Goal: Navigation & Orientation: Understand site structure

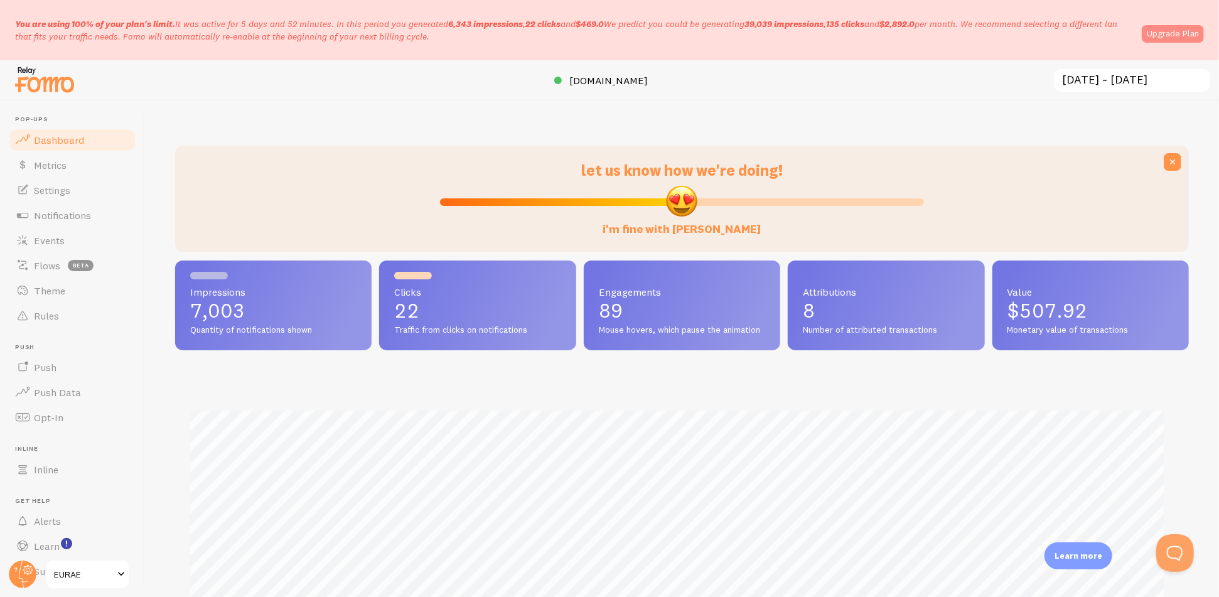
click at [1149, 35] on link "Upgrade Plan" at bounding box center [1172, 34] width 62 height 18
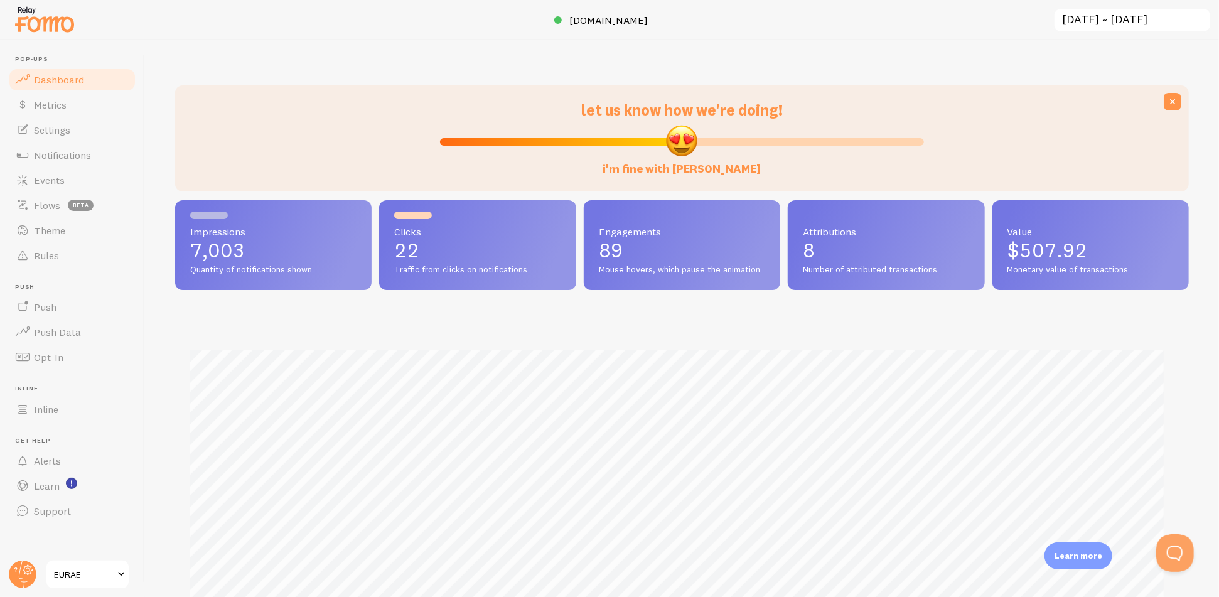
scroll to position [627203, 626529]
click at [90, 117] on link "Settings" at bounding box center [72, 129] width 129 height 25
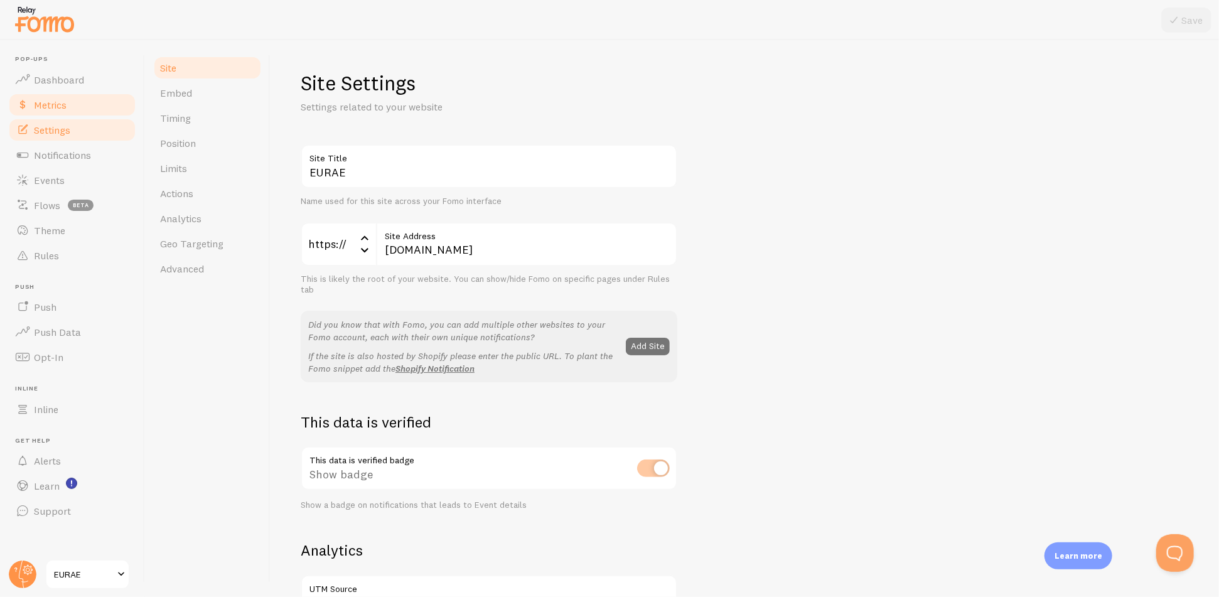
click at [91, 107] on link "Metrics" at bounding box center [72, 104] width 129 height 25
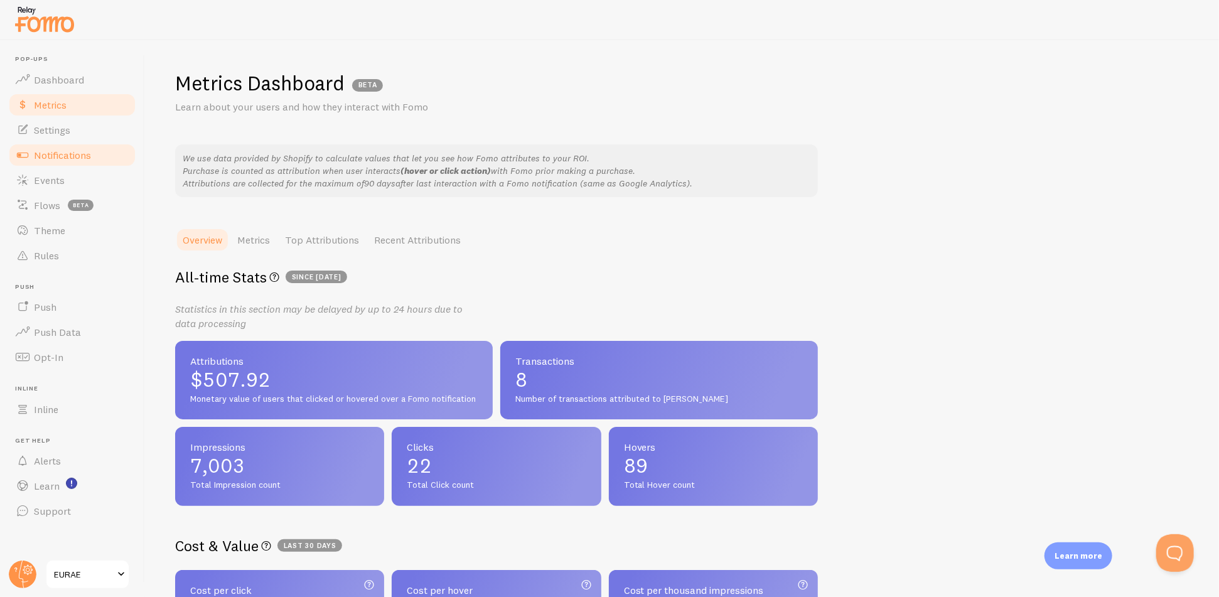
click at [91, 143] on link "Notifications" at bounding box center [72, 154] width 129 height 25
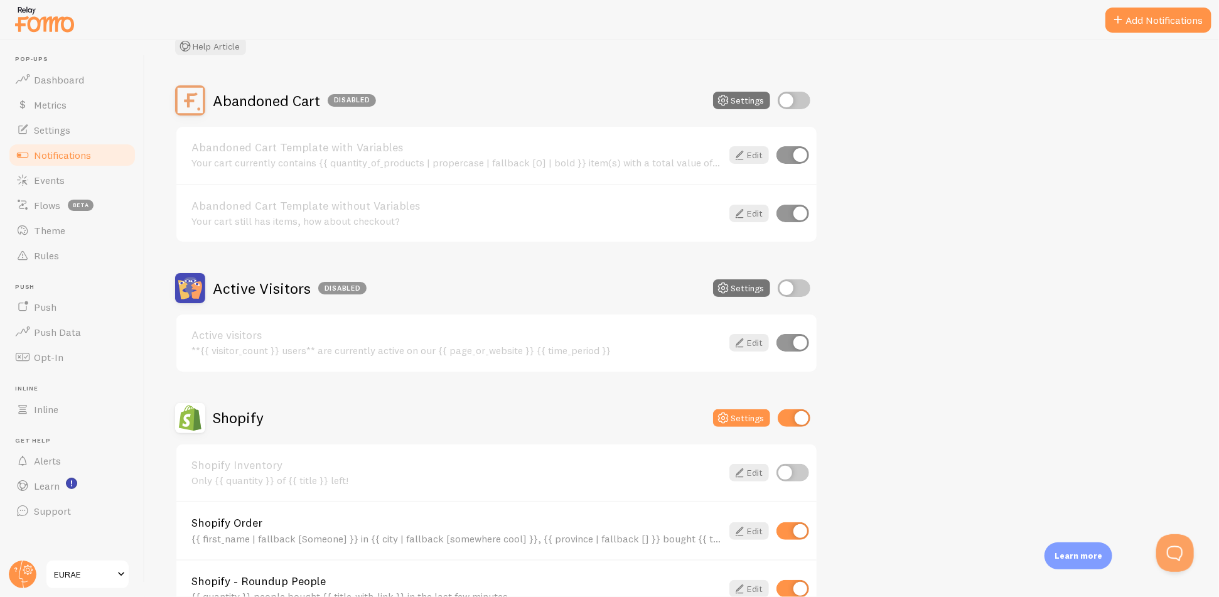
scroll to position [348, 0]
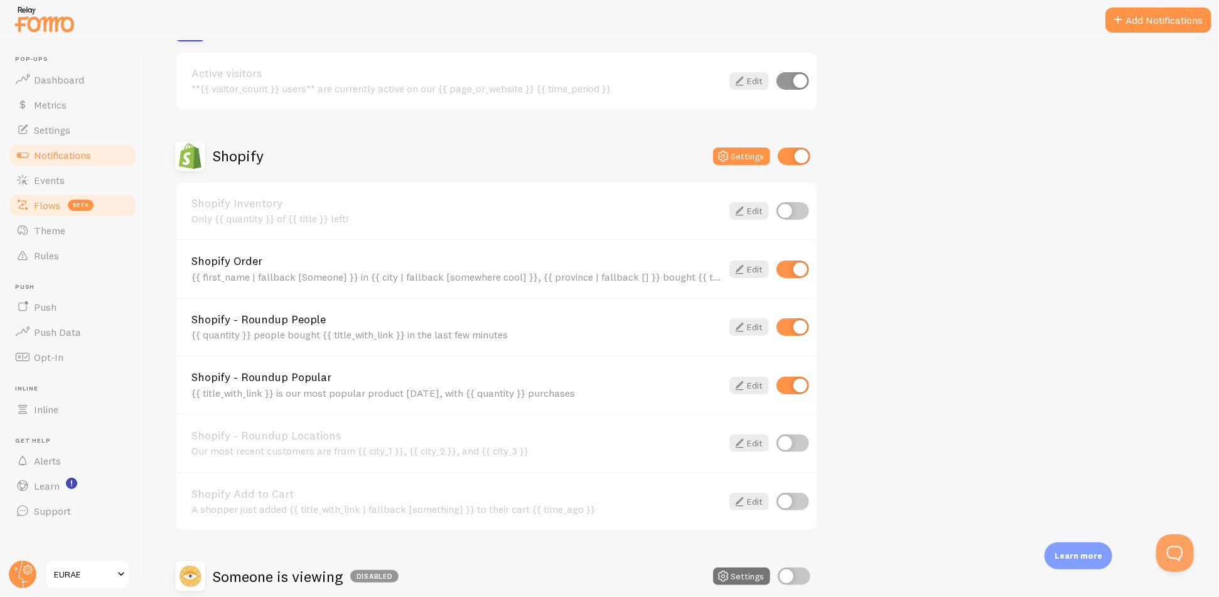
click at [82, 195] on link "Flows beta" at bounding box center [72, 205] width 129 height 25
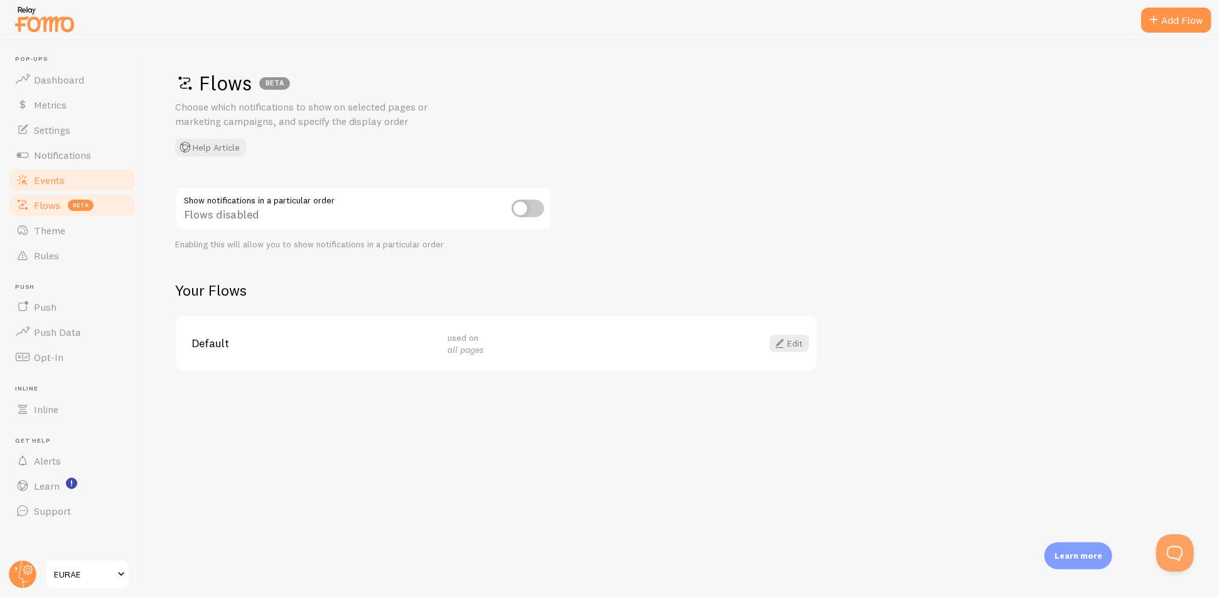
click at [95, 182] on link "Events" at bounding box center [72, 180] width 129 height 25
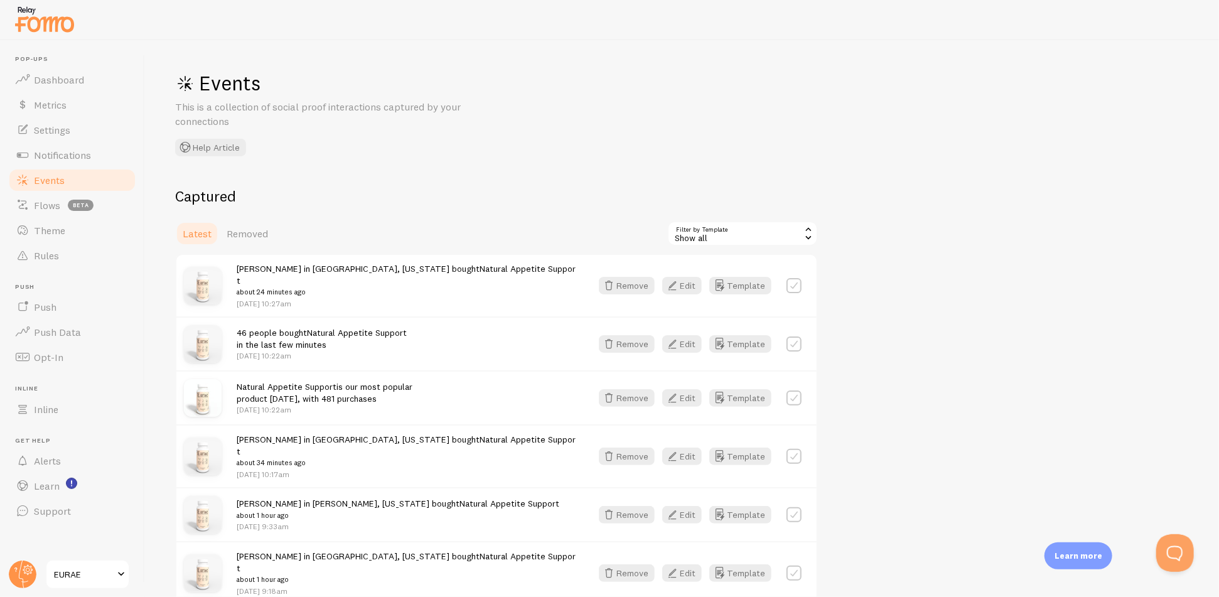
scroll to position [70, 0]
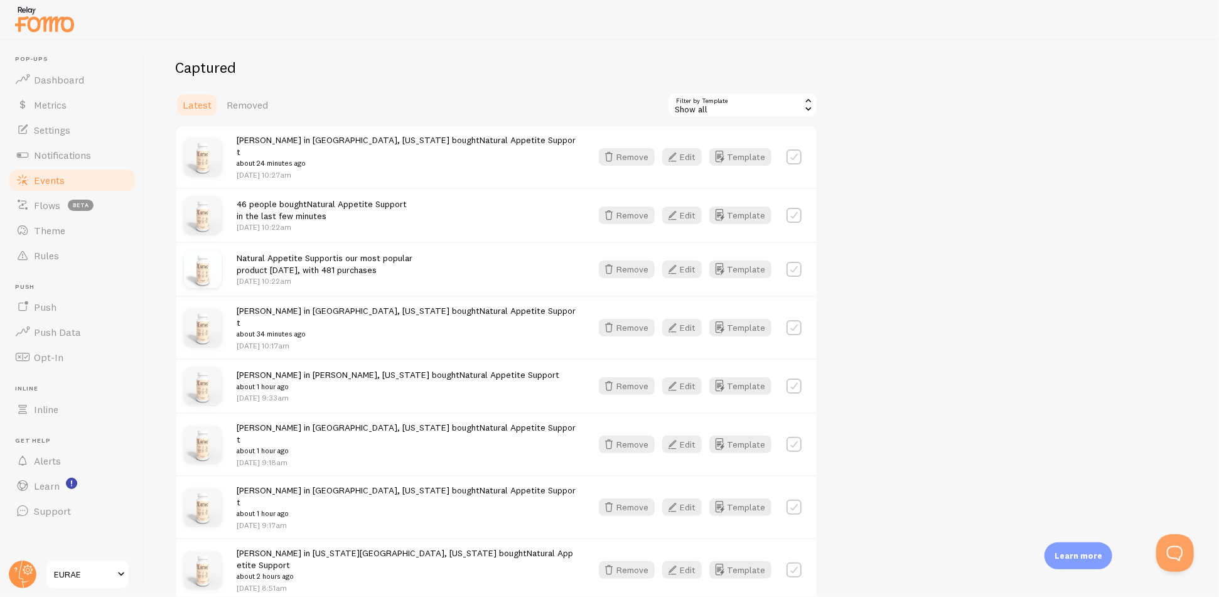
scroll to position [70, 0]
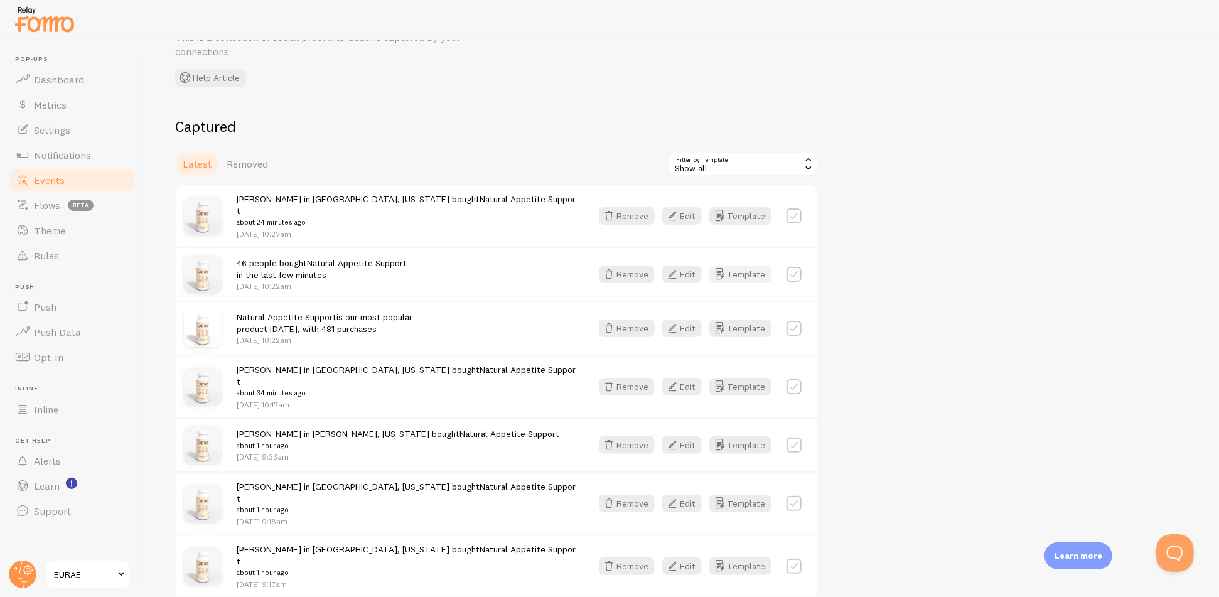
click at [764, 265] on button "Template" at bounding box center [740, 274] width 62 height 18
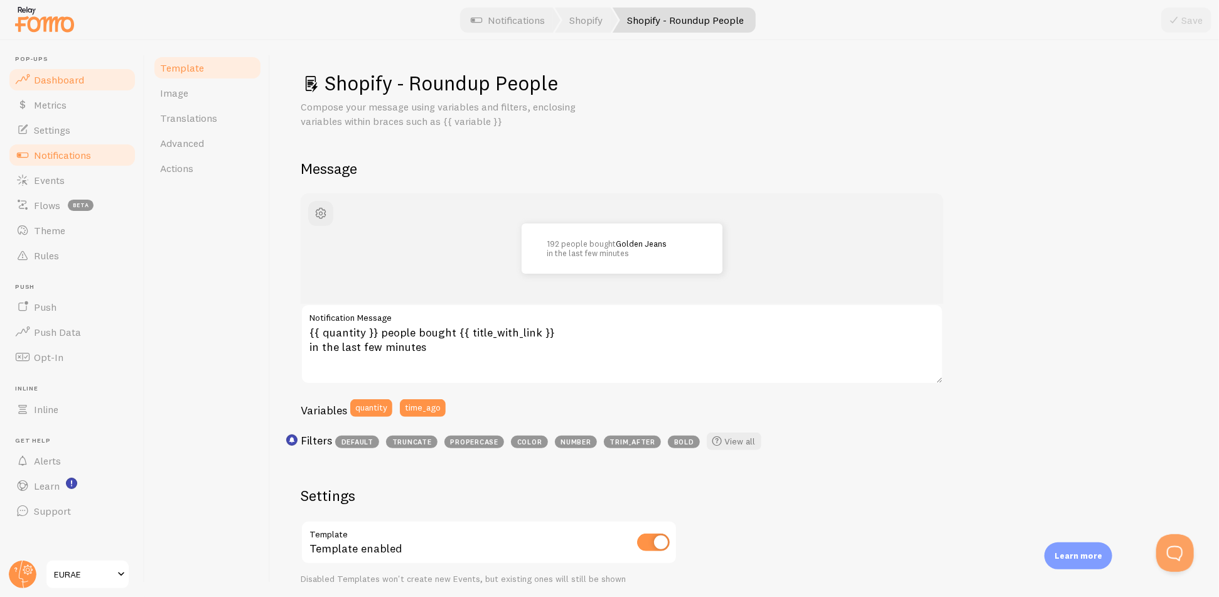
click at [67, 78] on span "Dashboard" at bounding box center [59, 79] width 50 height 13
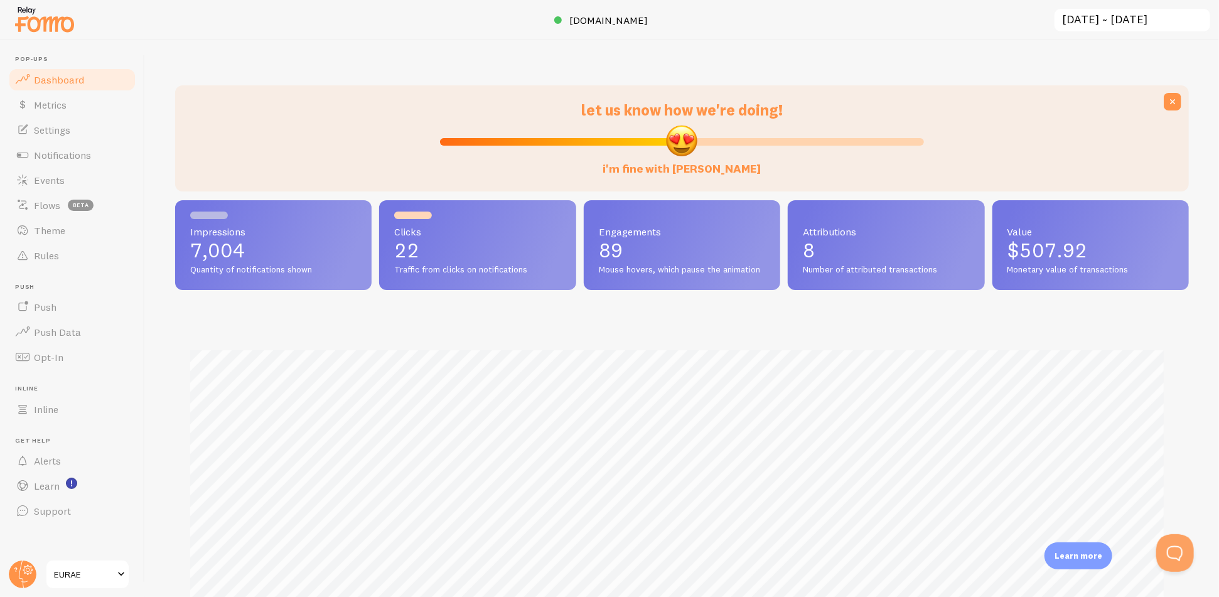
scroll to position [329, 1003]
